Goal: Transaction & Acquisition: Purchase product/service

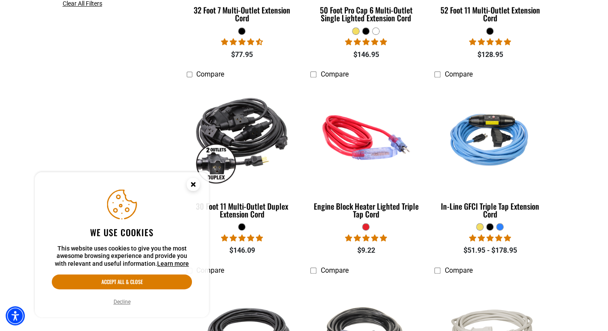
scroll to position [382, 0]
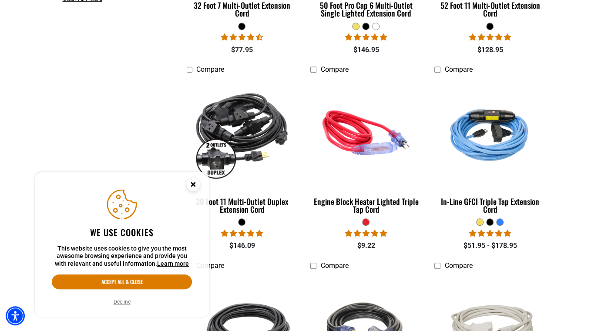
click at [196, 184] on circle "Close this option" at bounding box center [193, 184] width 13 height 13
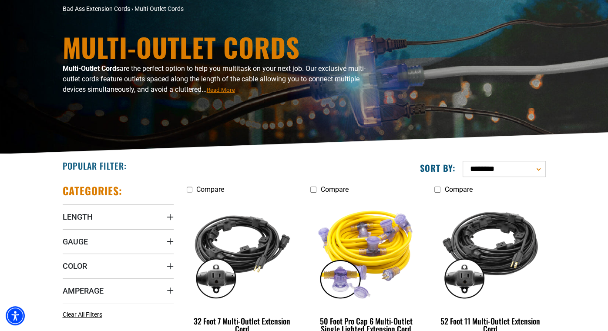
scroll to position [68, 0]
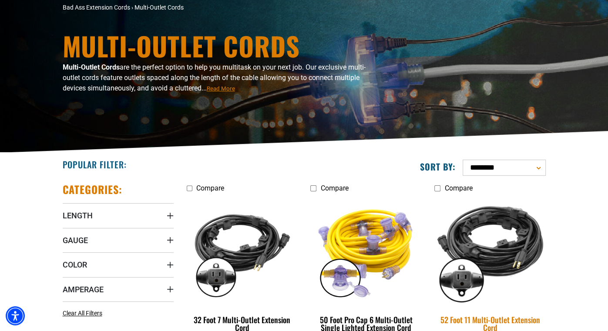
click at [513, 256] on img at bounding box center [490, 250] width 122 height 111
